Goal: Information Seeking & Learning: Learn about a topic

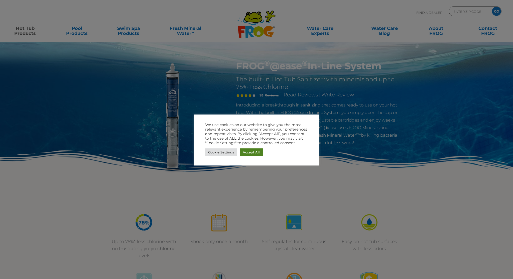
click at [249, 152] on link "Accept All" at bounding box center [251, 152] width 23 height 8
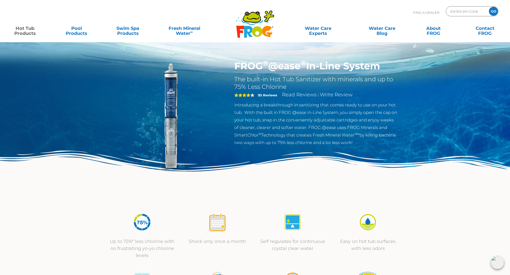
click at [76, 91] on div "FROG ® @ease ® In-Line System The built-in Hot Tub Sanitizer with minerals and …" at bounding box center [255, 103] width 510 height 206
click at [256, 113] on p "Introducing a breakthrough in sanitizing that comes ready to use on your hot tu…" at bounding box center [316, 123] width 164 height 45
click at [275, 97] on strong "93 Reviews" at bounding box center [267, 95] width 19 height 4
click at [361, 102] on p "Introducing a breakthrough in sanitizing that comes ready to use on your hot tu…" at bounding box center [316, 123] width 164 height 45
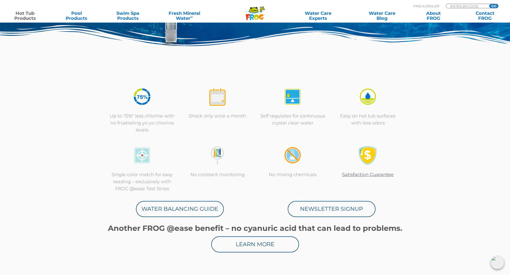
click at [288, 114] on p "Self regulates for continuous crystal clear water" at bounding box center [292, 119] width 65 height 14
click at [214, 115] on p "Shock only once a month" at bounding box center [217, 115] width 65 height 7
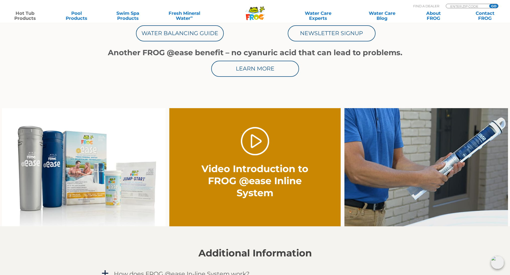
click at [119, 191] on img at bounding box center [84, 167] width 164 height 118
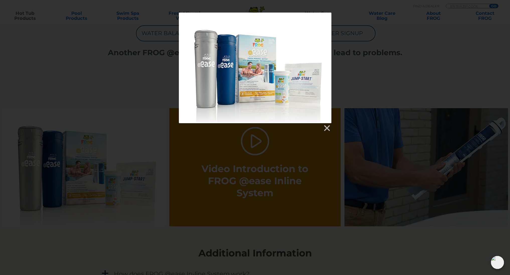
click at [264, 71] on div at bounding box center [255, 68] width 152 height 111
click at [327, 128] on link at bounding box center [327, 128] width 8 height 8
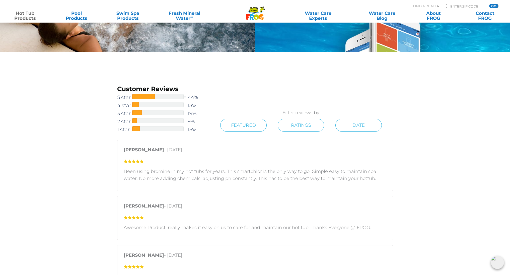
scroll to position [878, 0]
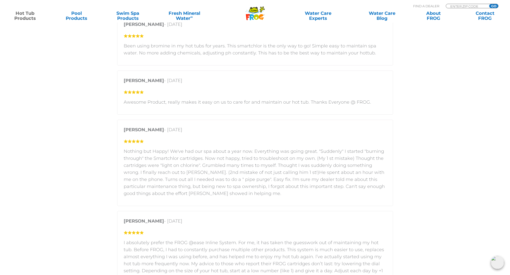
click at [406, 174] on section "Customer Reviews 5 star = 44% 4 star = 13% 3 star = 19% 2 star = 9% 1 star = 15…" at bounding box center [255, 245] width 510 height 636
click at [393, 187] on div "Customer Reviews 5 star = 44% 4 star = 13% 3 star = 19% 2 star = 9% 1 star = 15…" at bounding box center [255, 251] width 301 height 584
click at [425, 189] on section "Customer Reviews 5 star = 44% 4 star = 13% 3 star = 19% 2 star = 9% 1 star = 15…" at bounding box center [255, 245] width 510 height 636
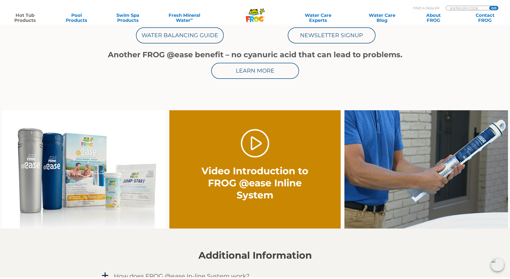
scroll to position [326, 0]
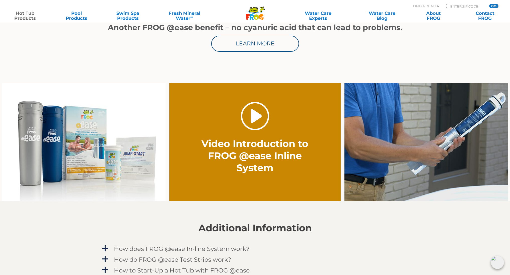
click at [259, 119] on link "." at bounding box center [255, 116] width 28 height 28
